Goal: Task Accomplishment & Management: Manage account settings

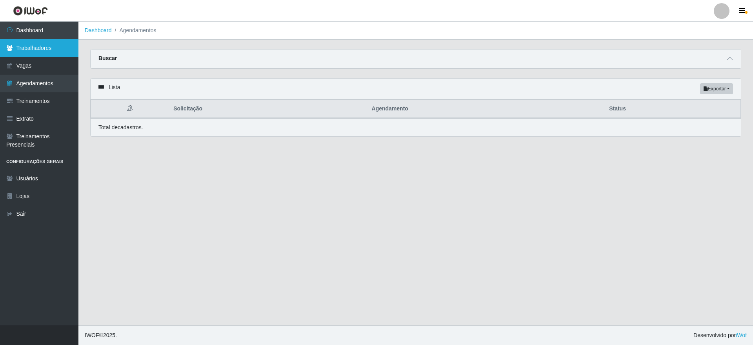
click at [33, 53] on link "Trabalhadores" at bounding box center [39, 48] width 78 height 18
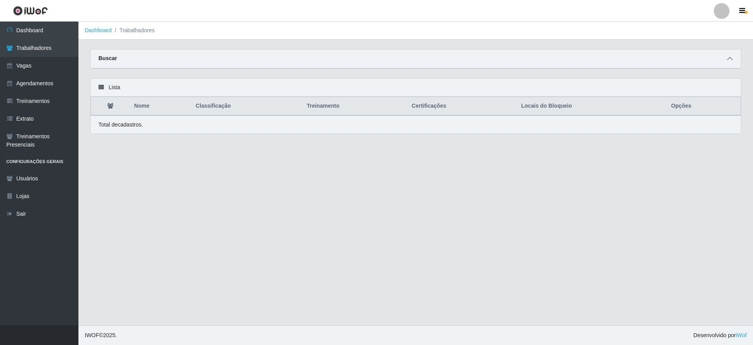
click at [733, 57] on span at bounding box center [730, 58] width 9 height 9
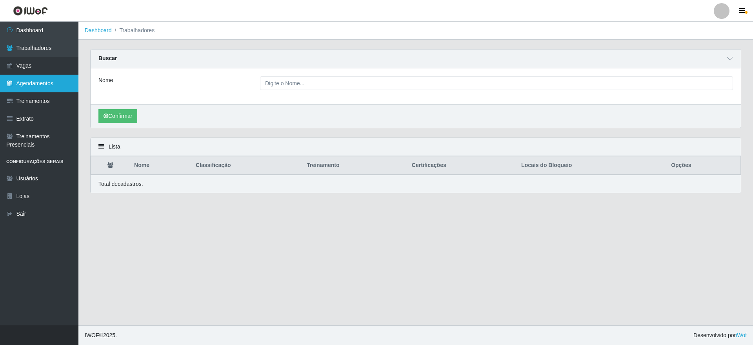
click at [44, 80] on link "Agendamentos" at bounding box center [39, 84] width 78 height 18
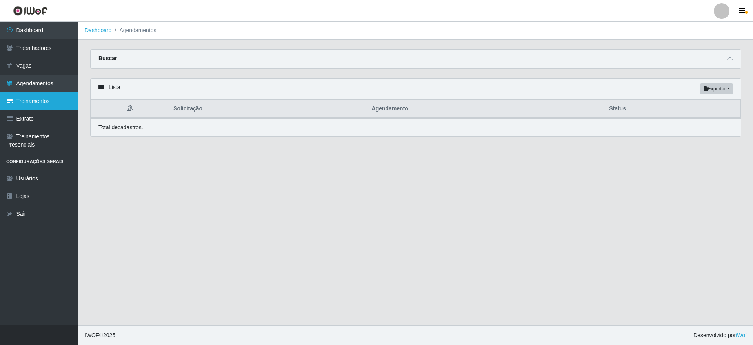
click at [42, 104] on link "Treinamentos" at bounding box center [39, 101] width 78 height 18
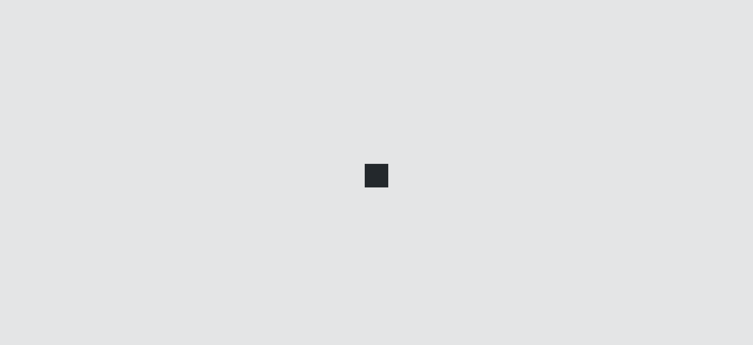
click at [46, 83] on link "Agendamentos" at bounding box center [39, 84] width 78 height 18
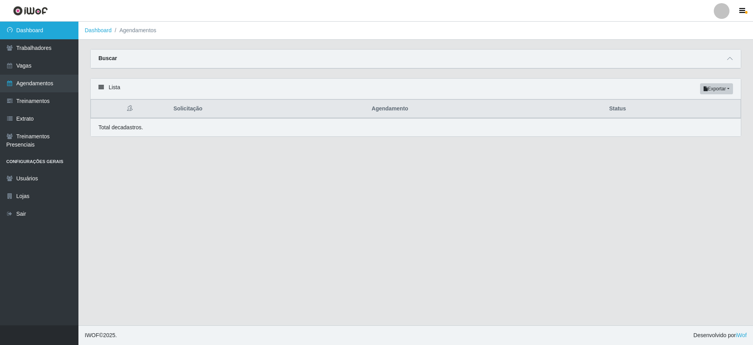
click at [47, 33] on link "Dashboard" at bounding box center [39, 31] width 78 height 18
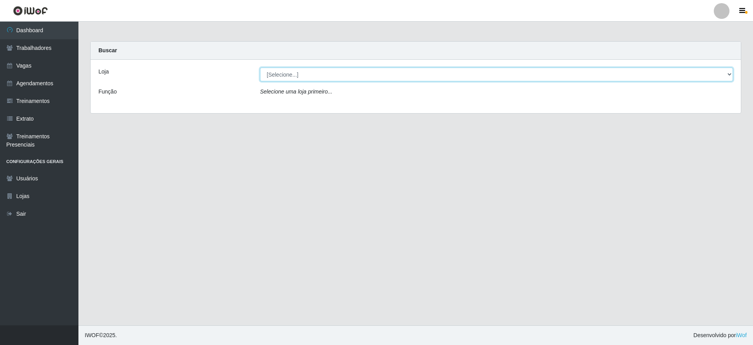
click at [299, 80] on select "[Selecione...] Atacado Vem - [GEOGRAPHIC_DATA] 30 Laranjeiras Velha Atacado Vem…" at bounding box center [496, 74] width 473 height 14
select select "437"
click at [260, 67] on select "[Selecione...] Atacado Vem - [GEOGRAPHIC_DATA] 30 Laranjeiras Velha Atacado Vem…" at bounding box center [496, 74] width 473 height 14
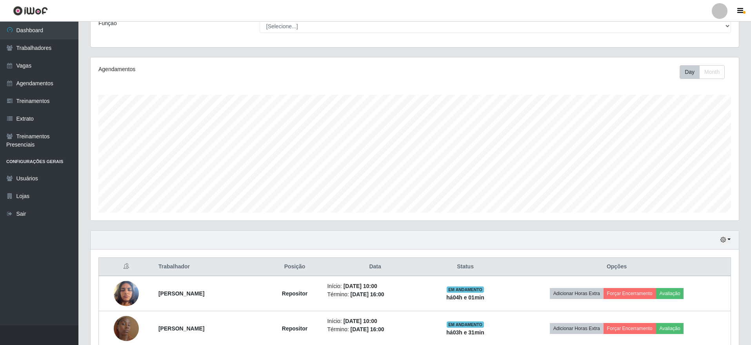
scroll to position [212, 0]
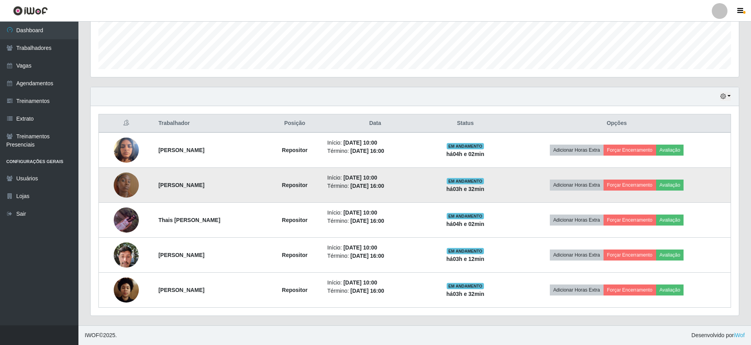
drag, startPoint x: 215, startPoint y: 187, endPoint x: 152, endPoint y: 189, distance: 62.8
click at [154, 189] on td "[PERSON_NAME]" at bounding box center [210, 185] width 113 height 35
click at [205, 192] on td "[PERSON_NAME]" at bounding box center [210, 185] width 113 height 35
drag, startPoint x: 216, startPoint y: 183, endPoint x: 127, endPoint y: 188, distance: 88.8
click at [127, 188] on tr "[PERSON_NAME] Repositor Início: [DATE] 10:00 Término: [DATE] 16:00 EM ANDAMENTO…" at bounding box center [415, 185] width 633 height 35
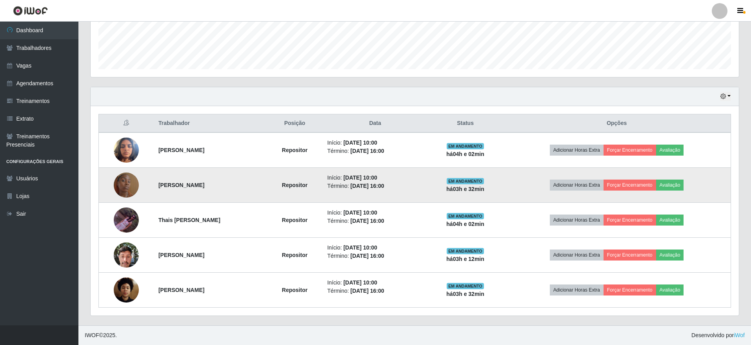
copy tr "[PERSON_NAME]"
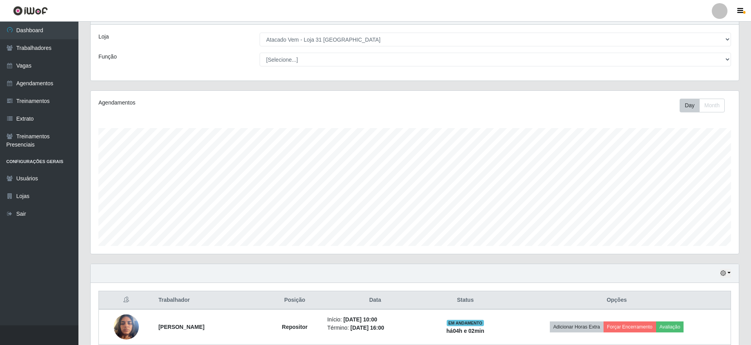
scroll to position [0, 0]
